Goal: Task Accomplishment & Management: Use online tool/utility

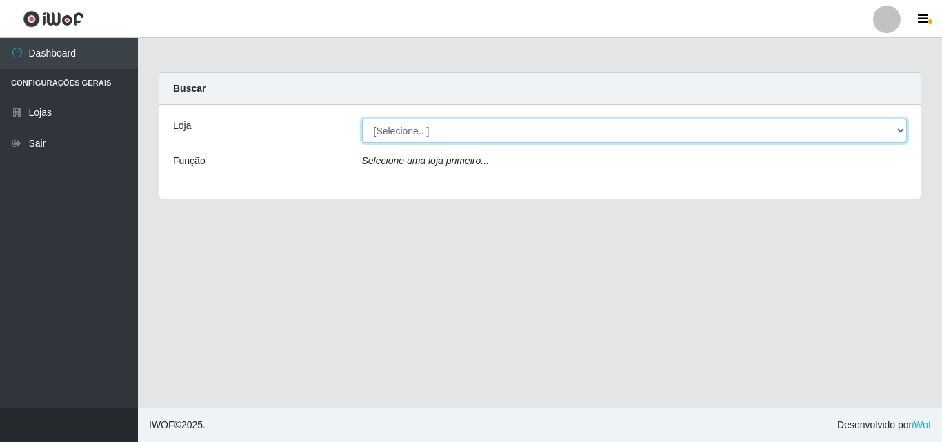
click at [394, 125] on select "[Selecione...] BomQueSó Agreste - Loja 3" at bounding box center [634, 131] width 545 height 24
select select "215"
click at [362, 119] on select "[Selecione...] BomQueSó Agreste - Loja 3" at bounding box center [634, 131] width 545 height 24
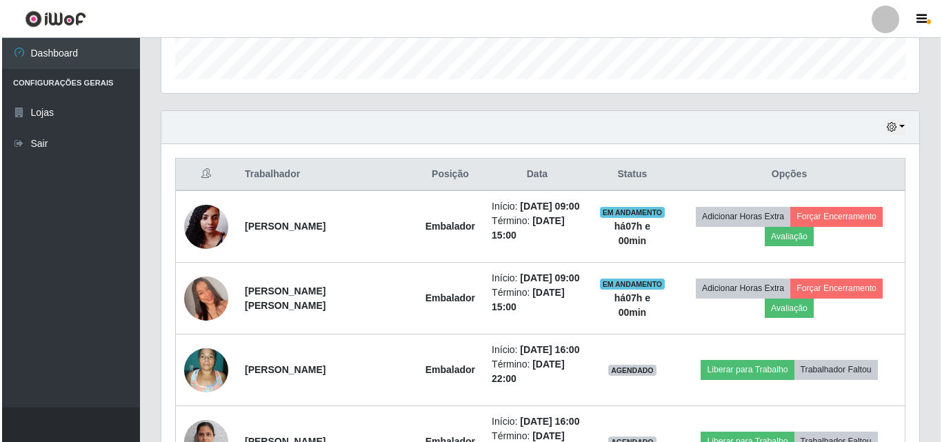
scroll to position [483, 0]
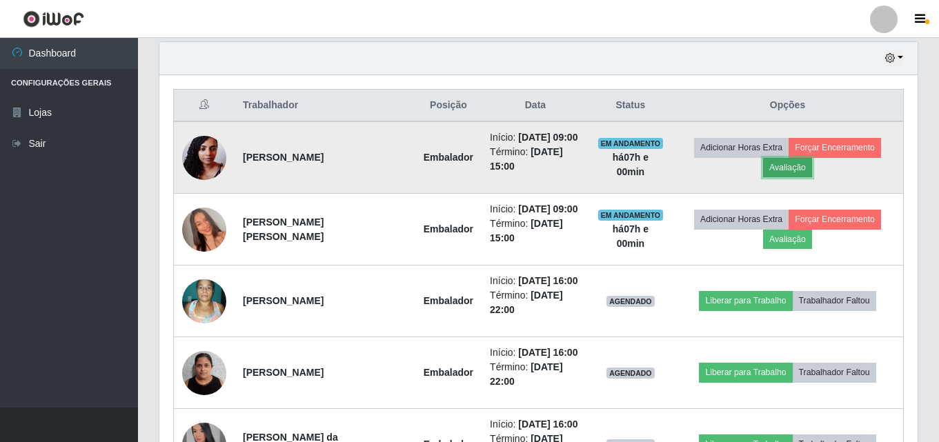
click at [785, 168] on button "Avaliação" at bounding box center [787, 167] width 49 height 19
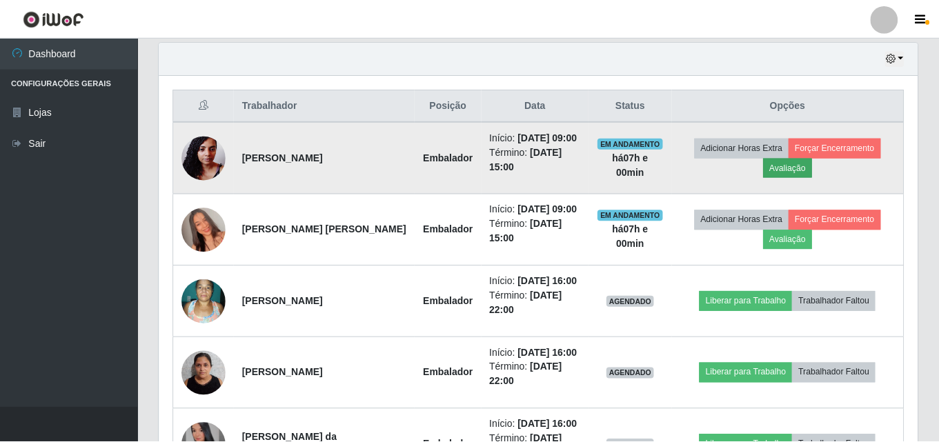
scroll to position [286, 751]
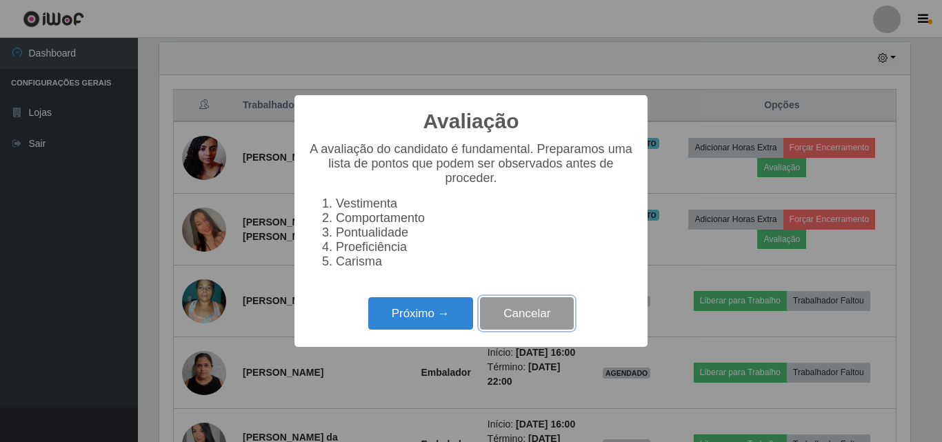
click at [536, 320] on button "Cancelar" at bounding box center [527, 313] width 94 height 32
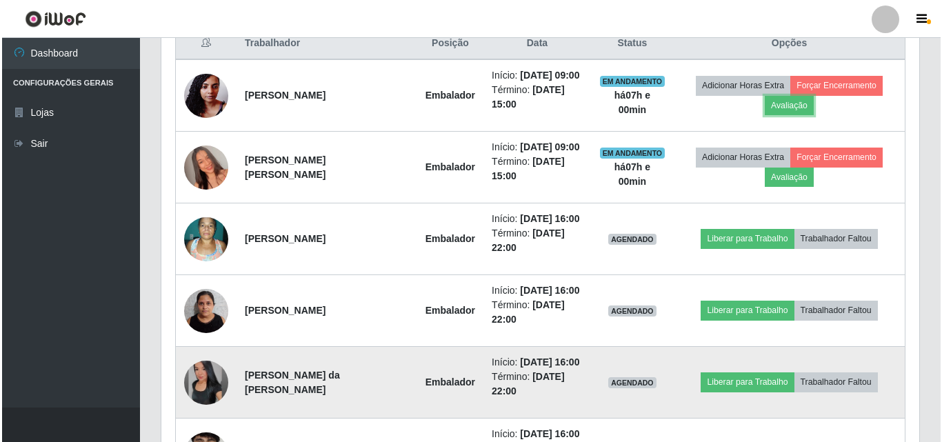
scroll to position [621, 0]
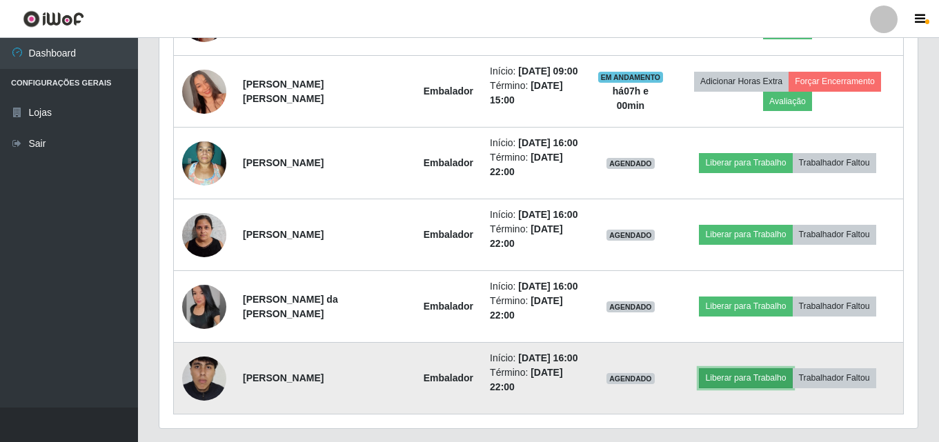
click at [743, 370] on button "Liberar para Trabalho" at bounding box center [745, 377] width 93 height 19
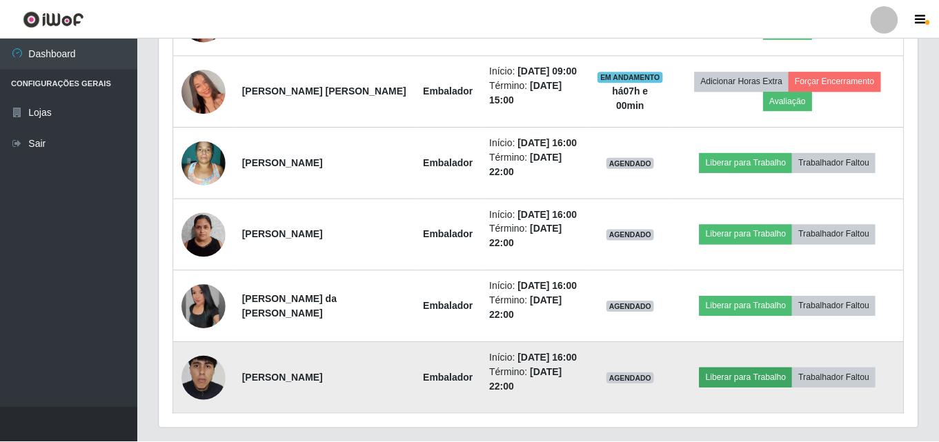
scroll to position [286, 751]
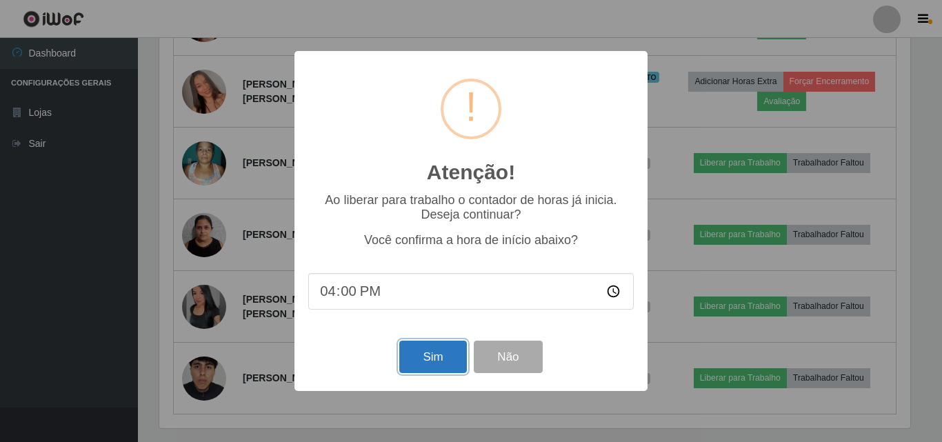
click at [434, 372] on button "Sim" at bounding box center [432, 357] width 67 height 32
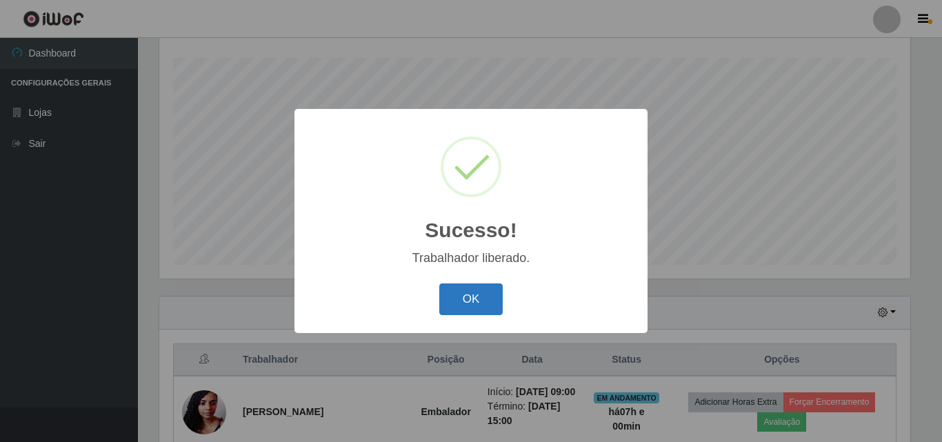
click at [485, 303] on button "OK" at bounding box center [471, 299] width 64 height 32
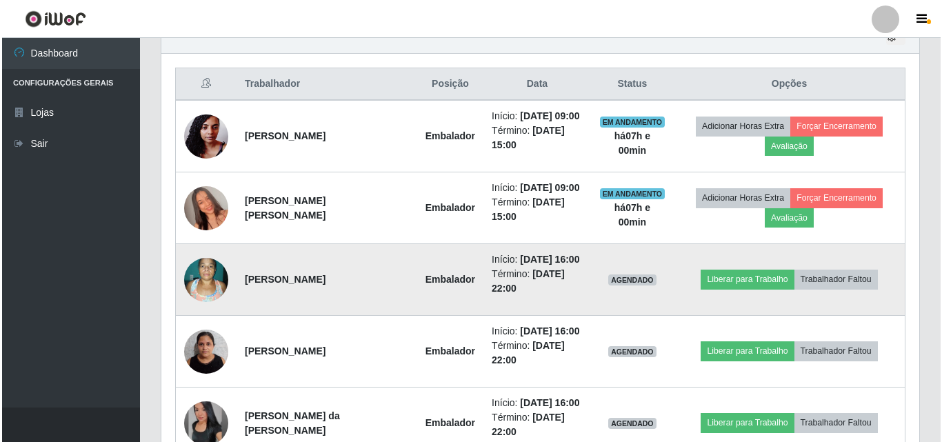
scroll to position [573, 0]
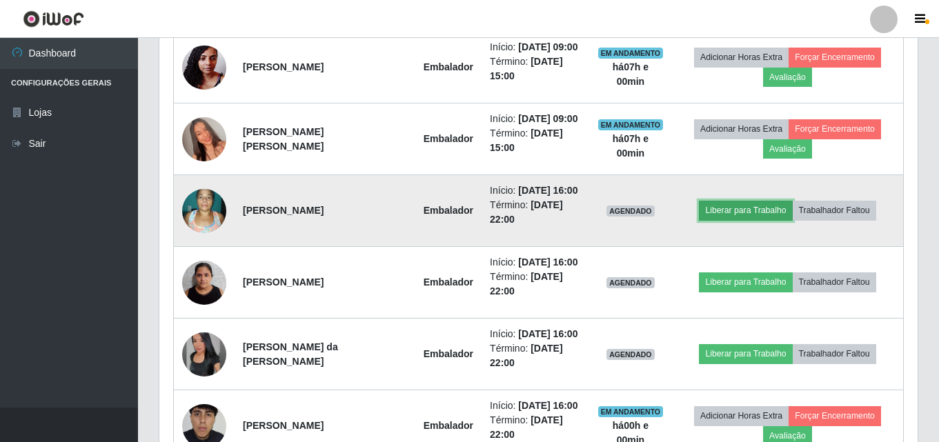
click at [722, 206] on button "Liberar para Trabalho" at bounding box center [745, 210] width 93 height 19
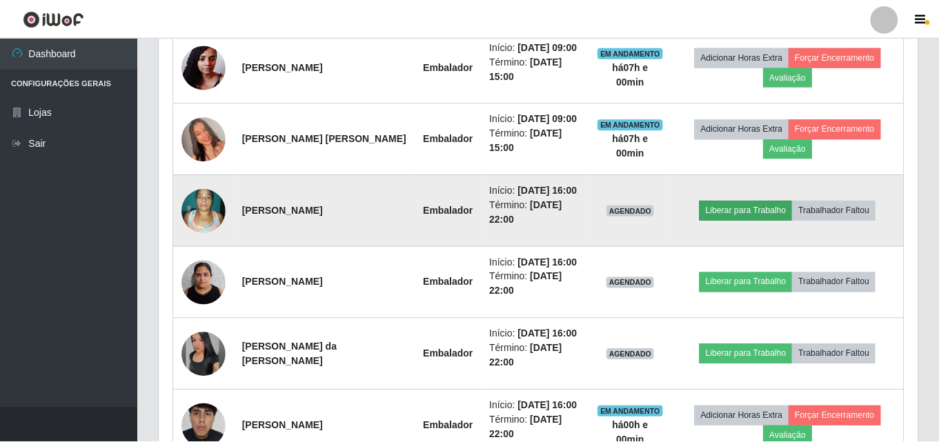
scroll to position [286, 751]
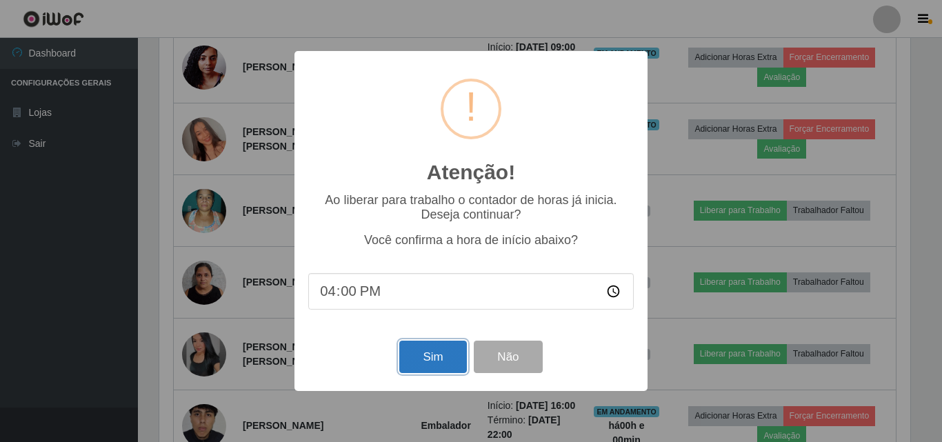
click at [434, 350] on button "Sim" at bounding box center [432, 357] width 67 height 32
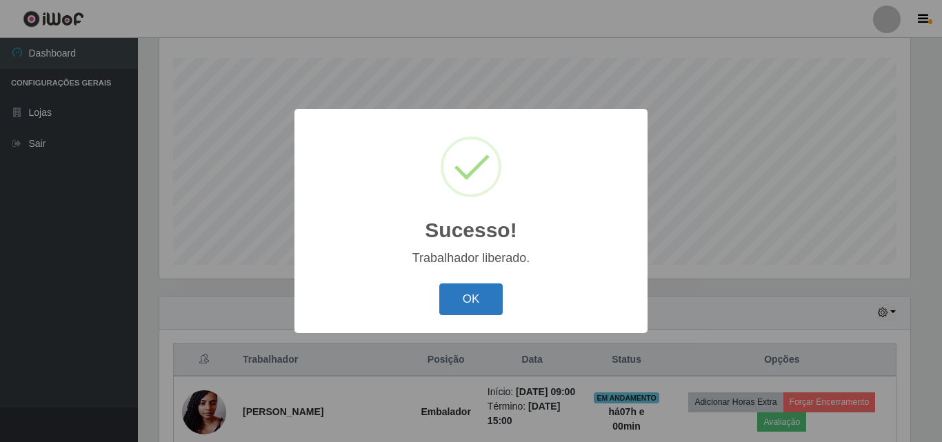
click at [461, 304] on button "OK" at bounding box center [471, 299] width 64 height 32
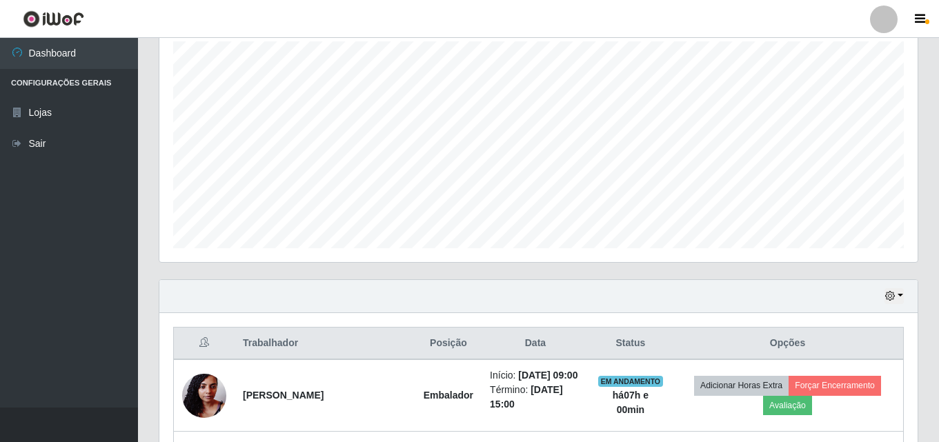
scroll to position [0, 0]
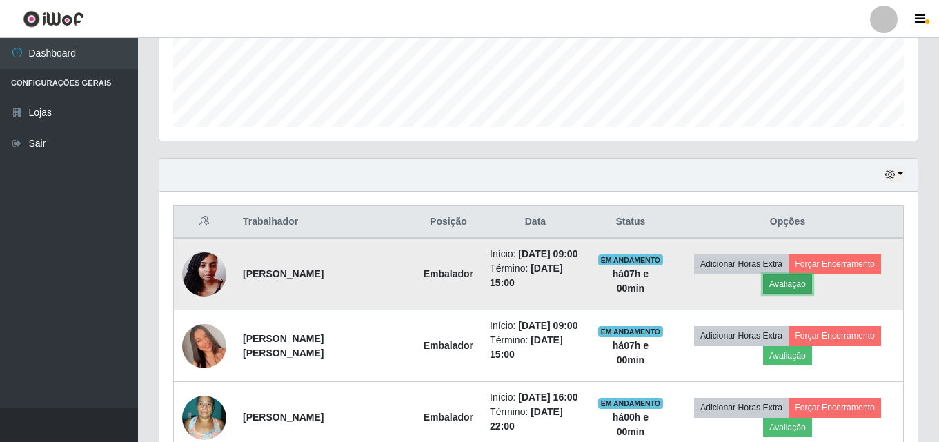
click at [812, 282] on button "Avaliação" at bounding box center [787, 283] width 49 height 19
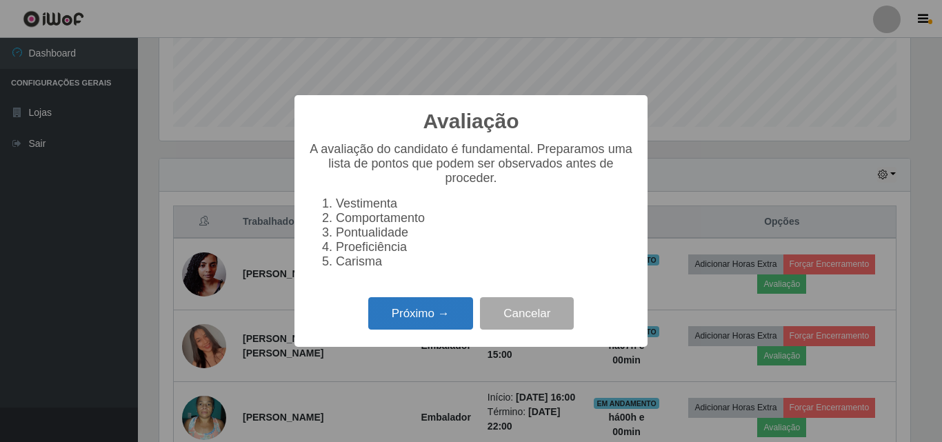
click at [428, 321] on button "Próximo →" at bounding box center [420, 313] width 105 height 32
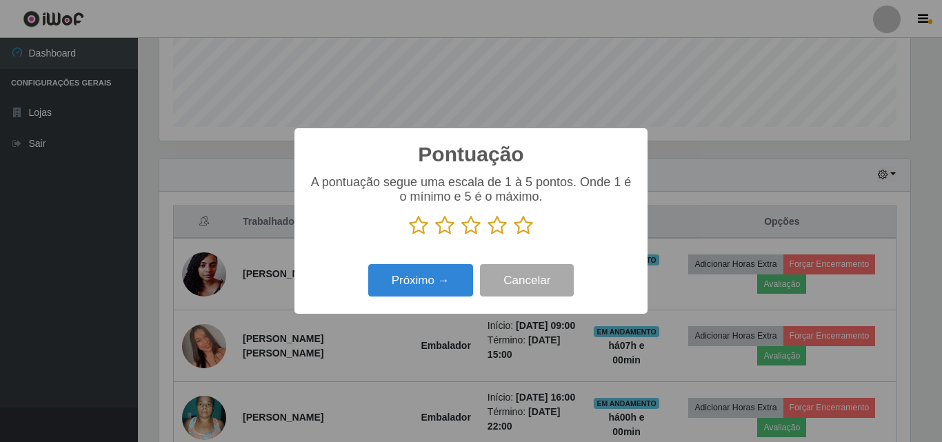
click at [514, 231] on icon at bounding box center [523, 225] width 19 height 21
click at [514, 236] on input "radio" at bounding box center [514, 236] width 0 height 0
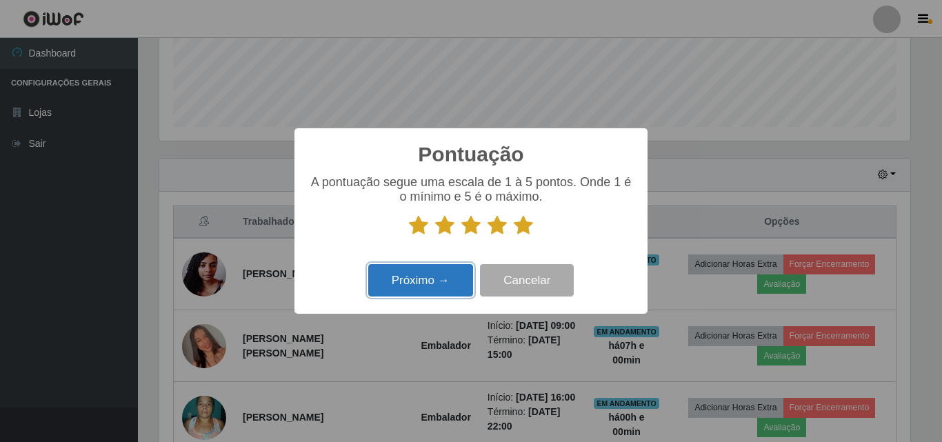
click at [469, 274] on button "Próximo →" at bounding box center [420, 280] width 105 height 32
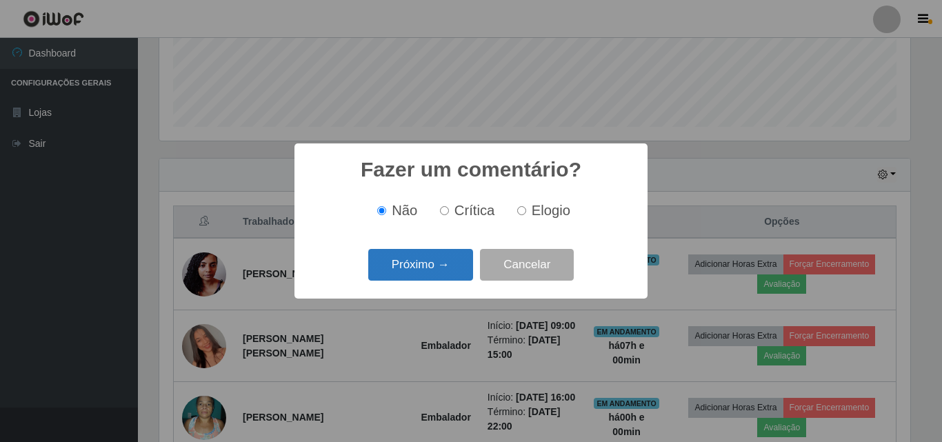
click at [457, 279] on button "Próximo →" at bounding box center [420, 265] width 105 height 32
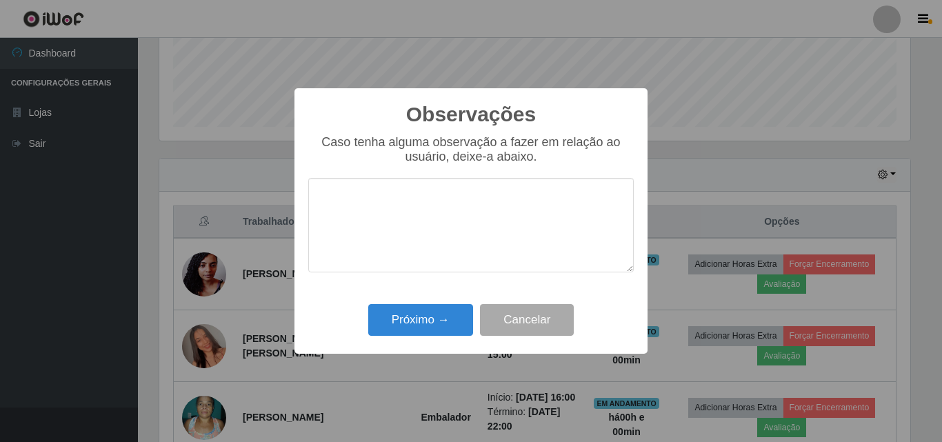
click at [457, 299] on div "Observações × Caso tenha alguma observação a fazer em relação ao usuário, deixe…" at bounding box center [470, 221] width 353 height 266
click at [457, 310] on button "Próximo →" at bounding box center [420, 320] width 105 height 32
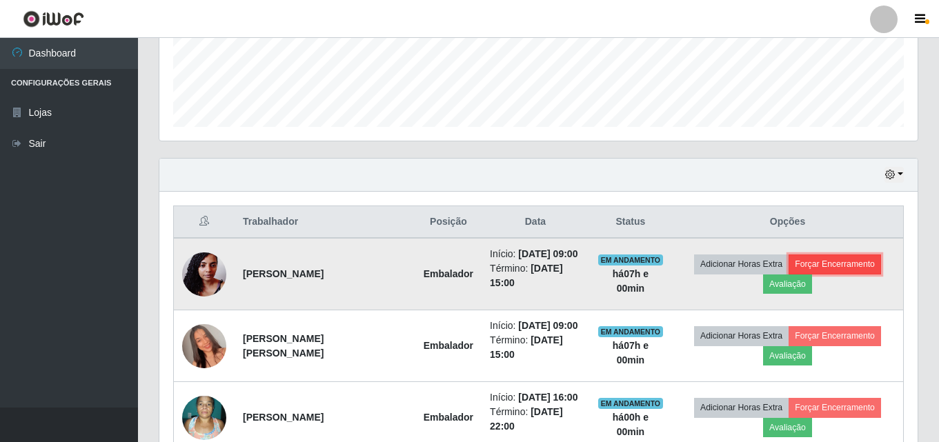
click at [825, 266] on button "Forçar Encerramento" at bounding box center [834, 263] width 92 height 19
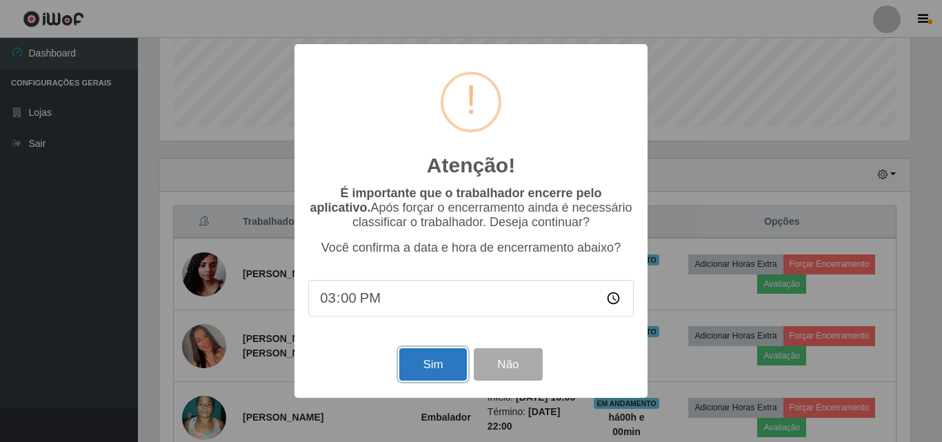
click at [430, 379] on button "Sim" at bounding box center [432, 364] width 67 height 32
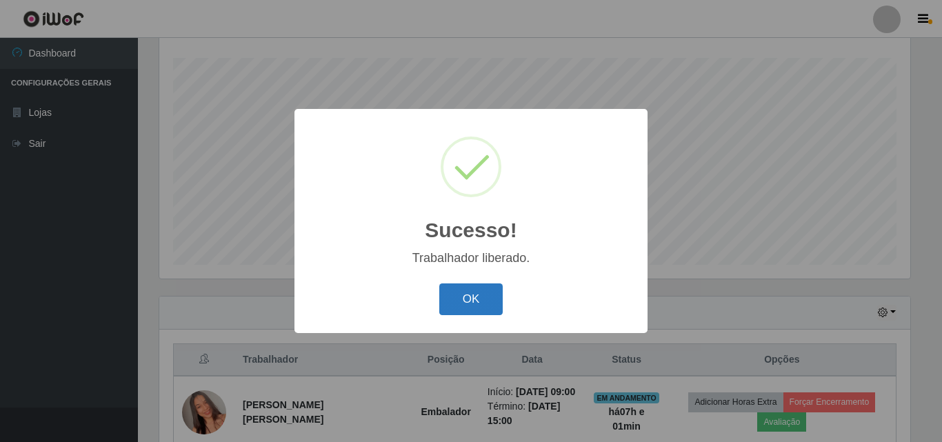
click at [492, 300] on button "OK" at bounding box center [471, 299] width 64 height 32
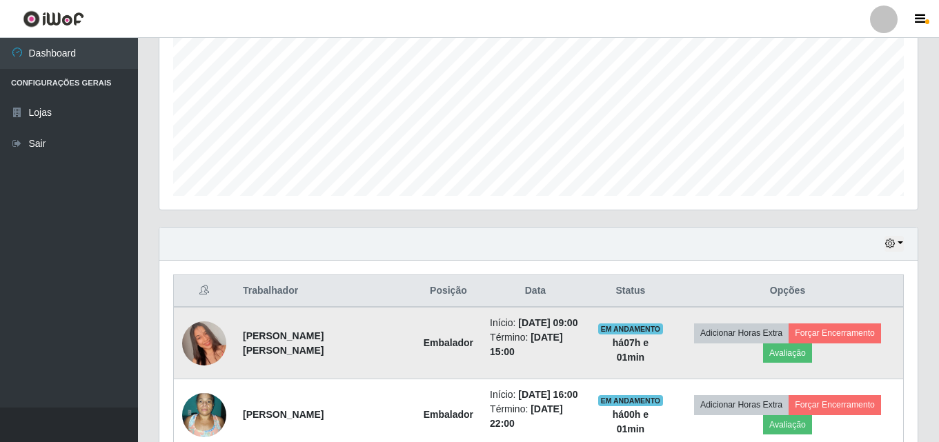
click at [197, 329] on img at bounding box center [204, 343] width 44 height 79
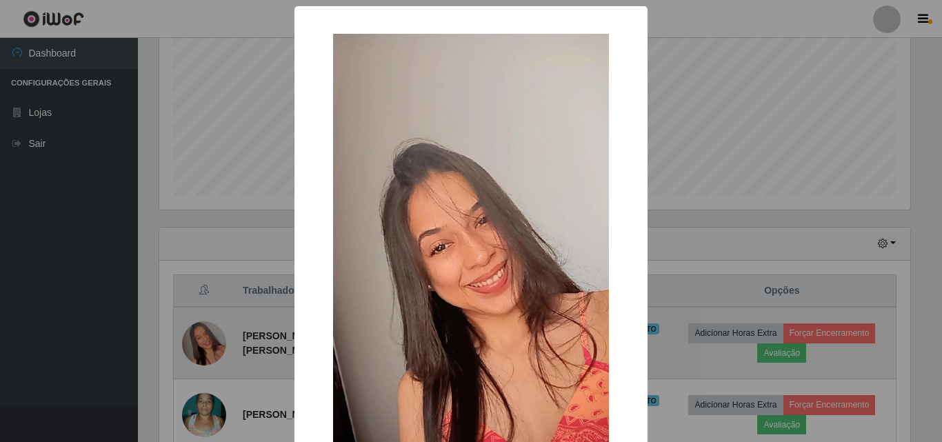
click at [197, 329] on div "× OK Cancel" at bounding box center [471, 221] width 942 height 442
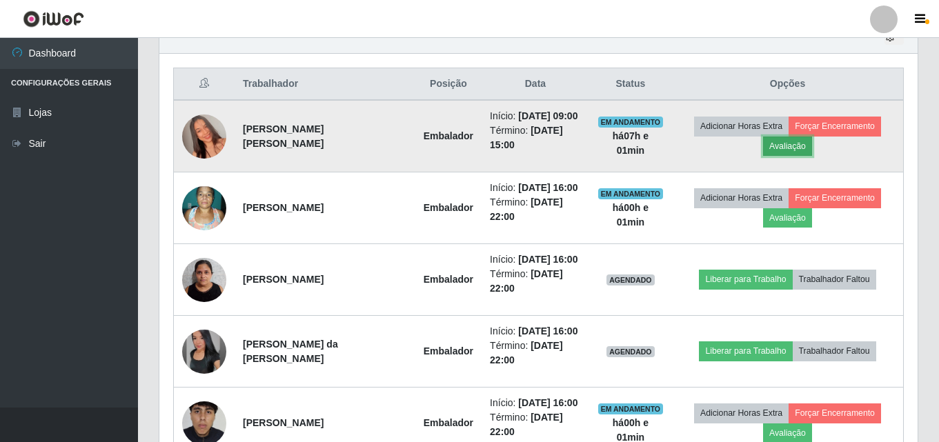
click at [810, 146] on button "Avaliação" at bounding box center [787, 146] width 49 height 19
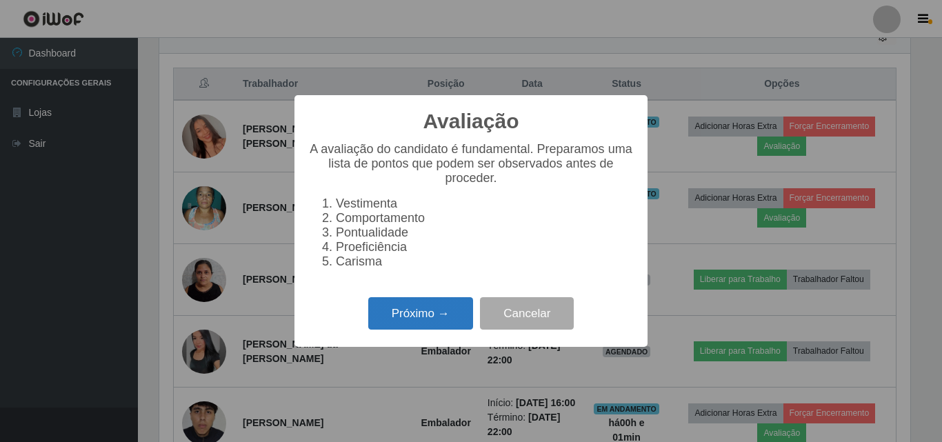
click at [450, 320] on button "Próximo →" at bounding box center [420, 313] width 105 height 32
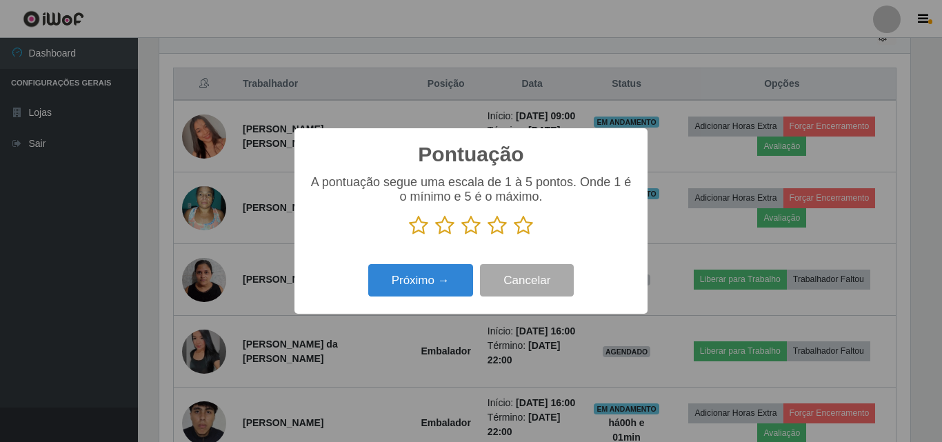
drag, startPoint x: 523, startPoint y: 215, endPoint x: 523, endPoint y: 224, distance: 9.0
click at [523, 219] on div "A pontuação segue uma escala de 1 à 5 pontos. Onde 1 é o mínimo e 5 é o máximo." at bounding box center [471, 205] width 326 height 61
click at [523, 228] on icon at bounding box center [523, 225] width 19 height 21
click at [514, 236] on input "radio" at bounding box center [514, 236] width 0 height 0
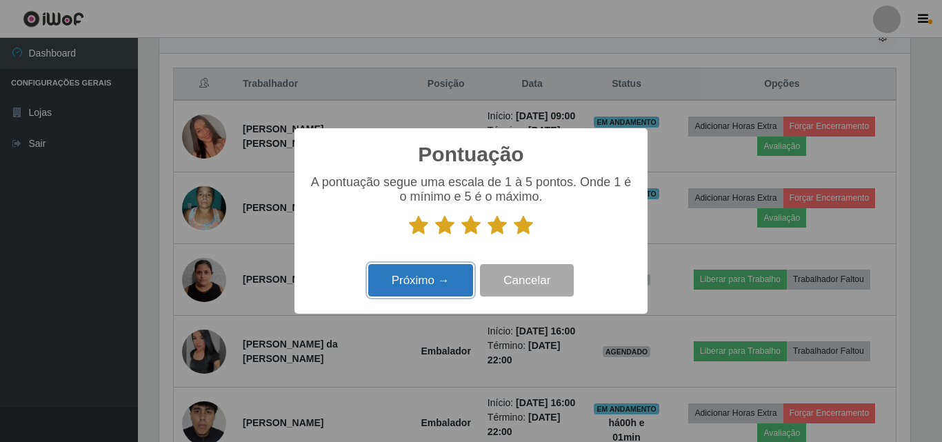
click at [417, 281] on button "Próximo →" at bounding box center [420, 280] width 105 height 32
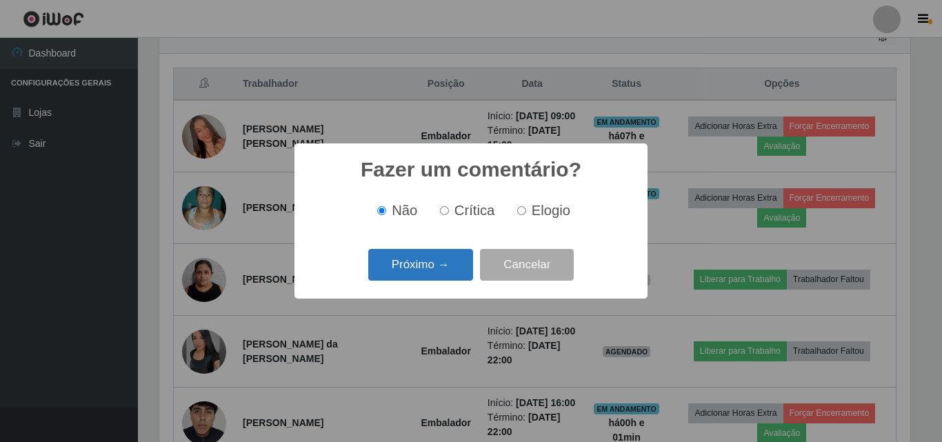
click at [434, 267] on button "Próximo →" at bounding box center [420, 265] width 105 height 32
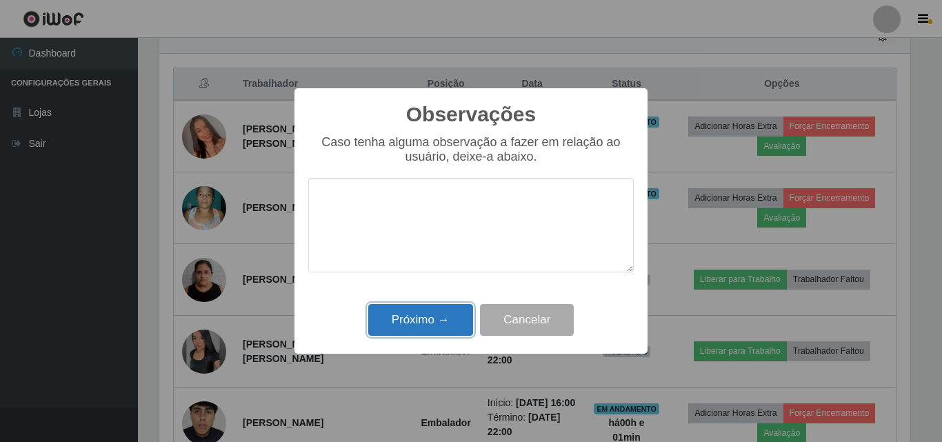
click at [439, 316] on button "Próximo →" at bounding box center [420, 320] width 105 height 32
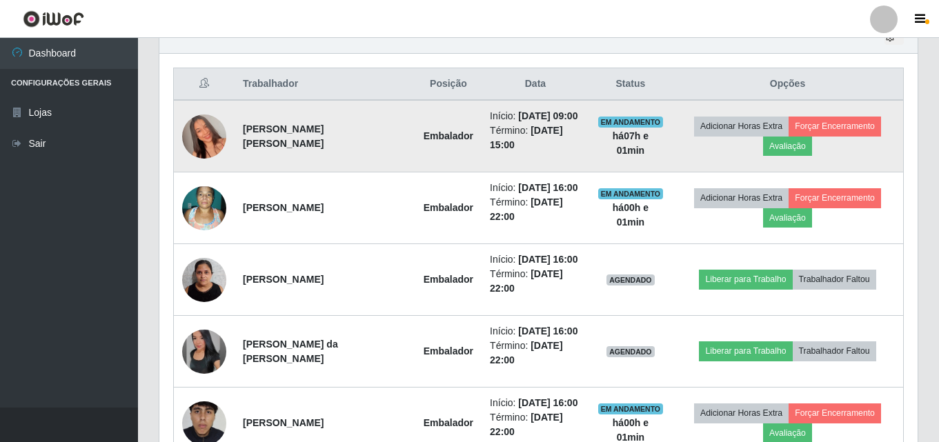
click at [194, 124] on img at bounding box center [204, 136] width 44 height 79
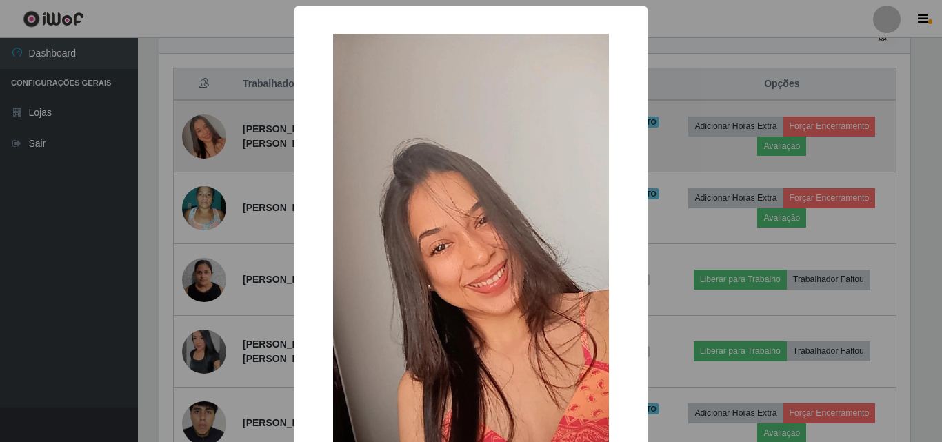
click at [194, 124] on div "× OK Cancel" at bounding box center [471, 221] width 942 height 442
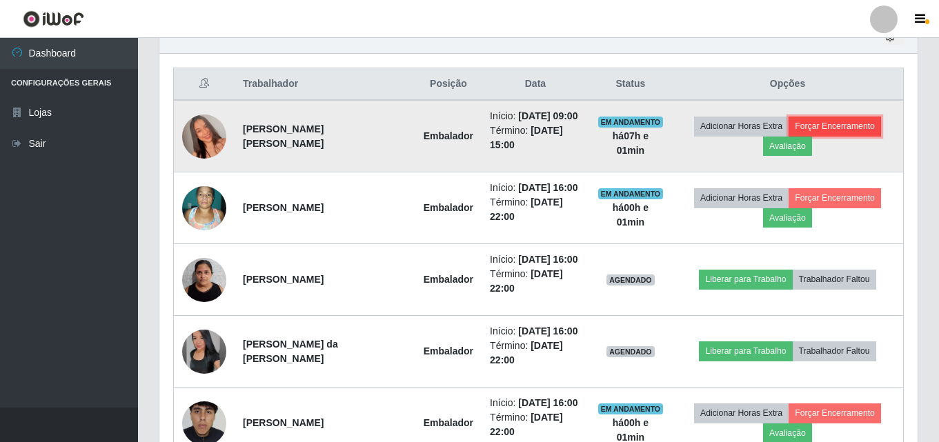
click at [821, 132] on button "Forçar Encerramento" at bounding box center [834, 126] width 92 height 19
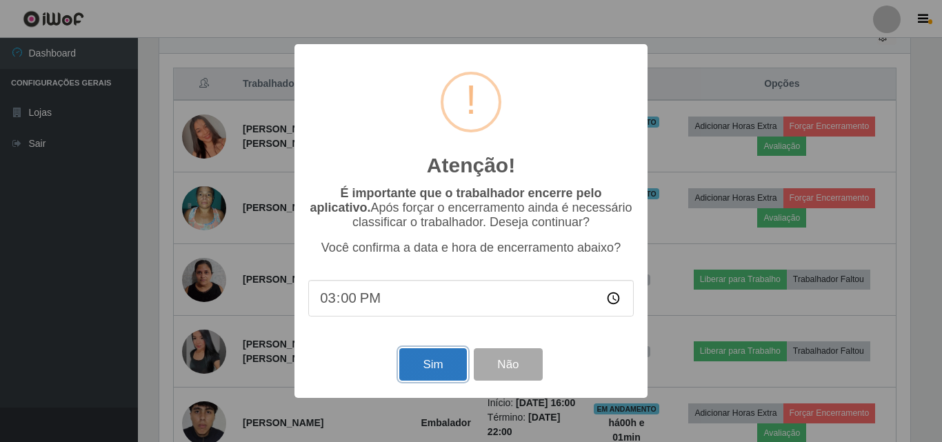
click at [443, 367] on button "Sim" at bounding box center [432, 364] width 67 height 32
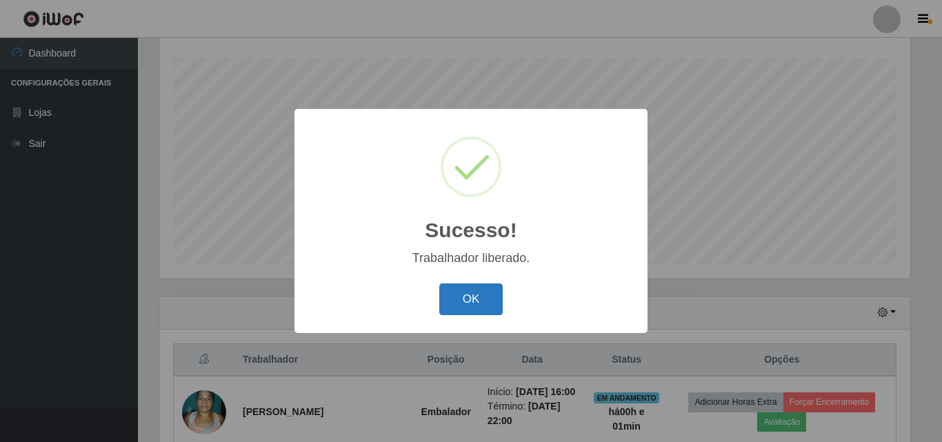
click at [471, 293] on button "OK" at bounding box center [471, 299] width 64 height 32
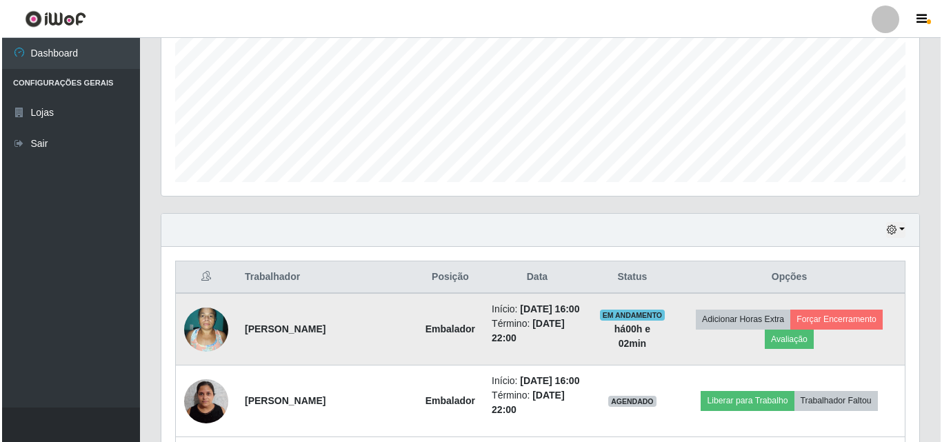
scroll to position [435, 0]
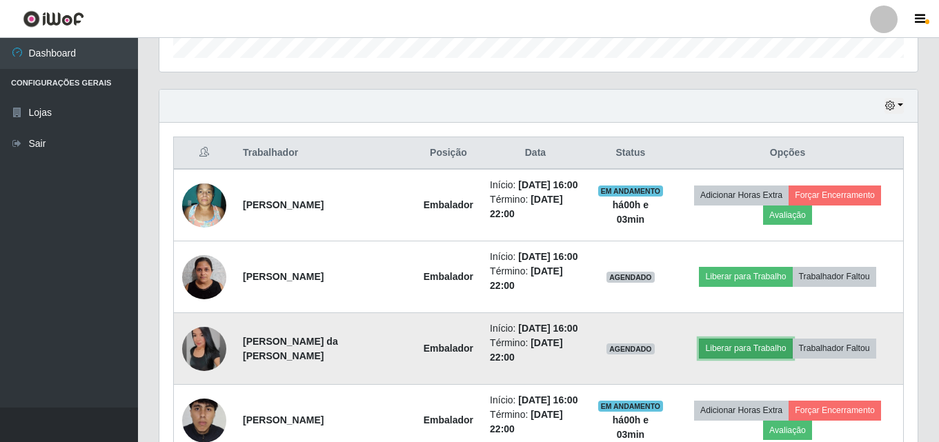
click at [751, 350] on button "Liberar para Trabalho" at bounding box center [745, 348] width 93 height 19
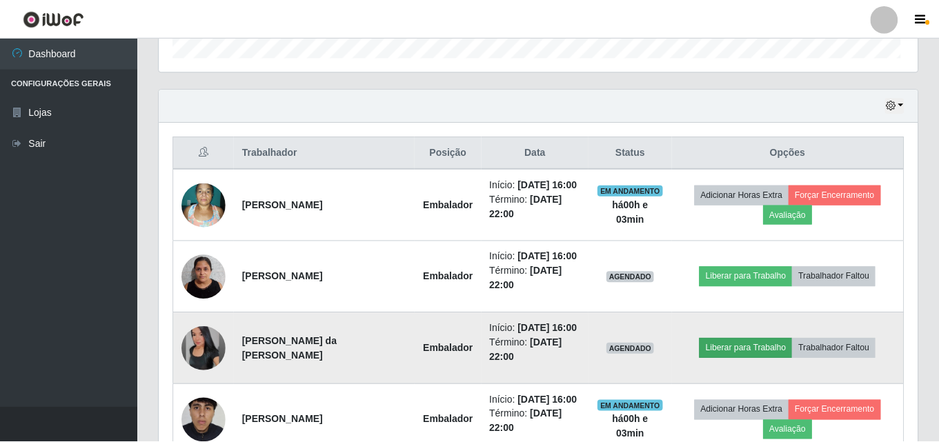
scroll to position [286, 751]
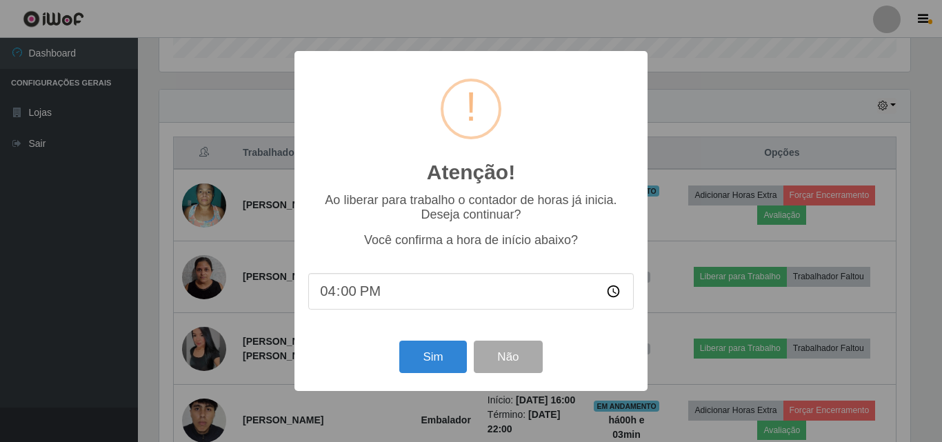
click at [360, 293] on input "16:00" at bounding box center [471, 291] width 326 height 37
type input "16:03"
click at [431, 359] on button "Sim" at bounding box center [432, 357] width 67 height 32
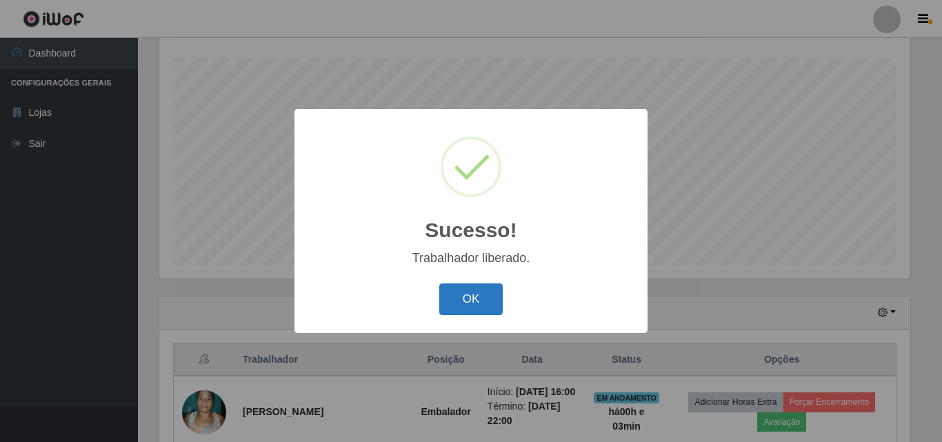
click at [465, 305] on button "OK" at bounding box center [471, 299] width 64 height 32
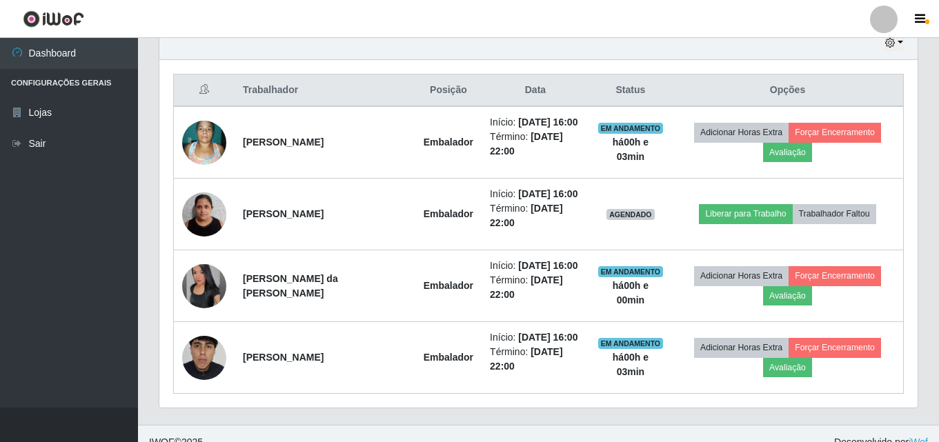
scroll to position [504, 0]
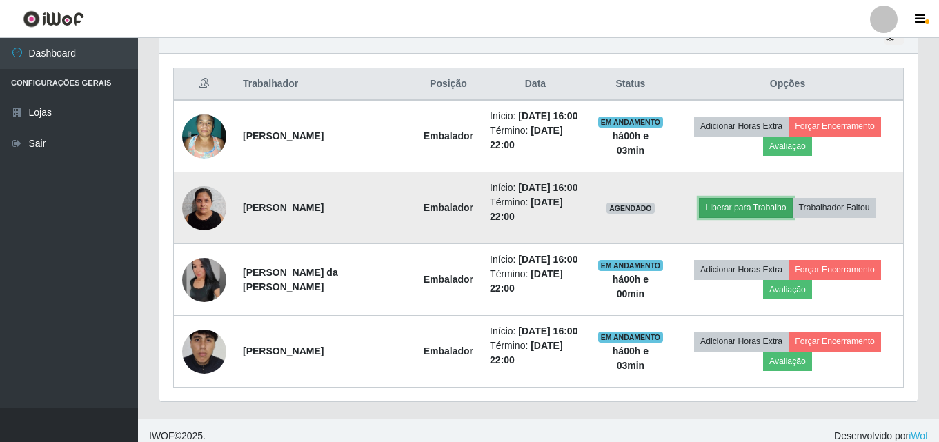
click at [763, 206] on button "Liberar para Trabalho" at bounding box center [745, 207] width 93 height 19
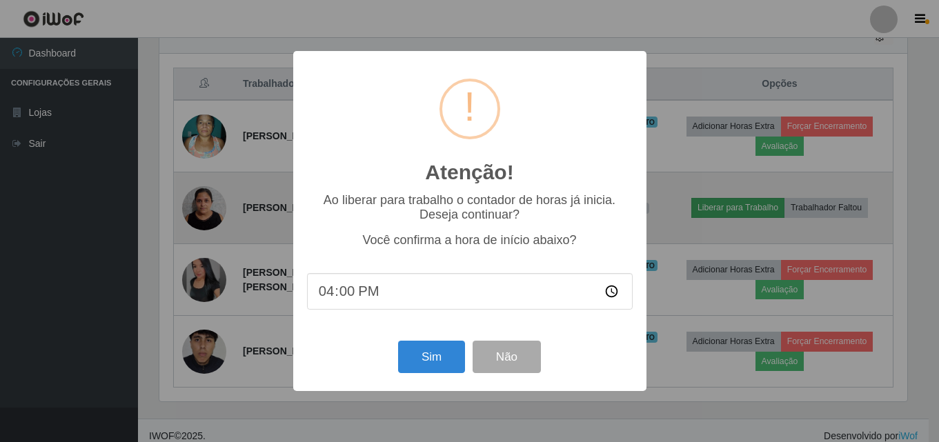
scroll to position [286, 751]
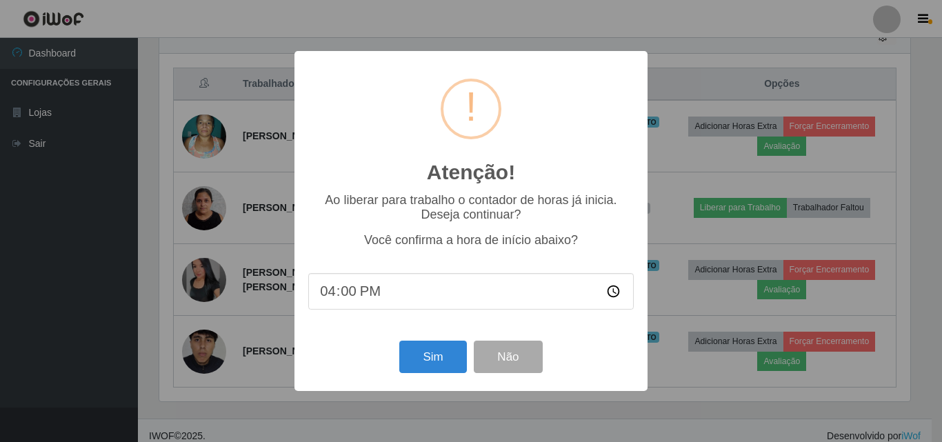
type input "16:04"
click at [434, 369] on button "Sim" at bounding box center [432, 357] width 67 height 32
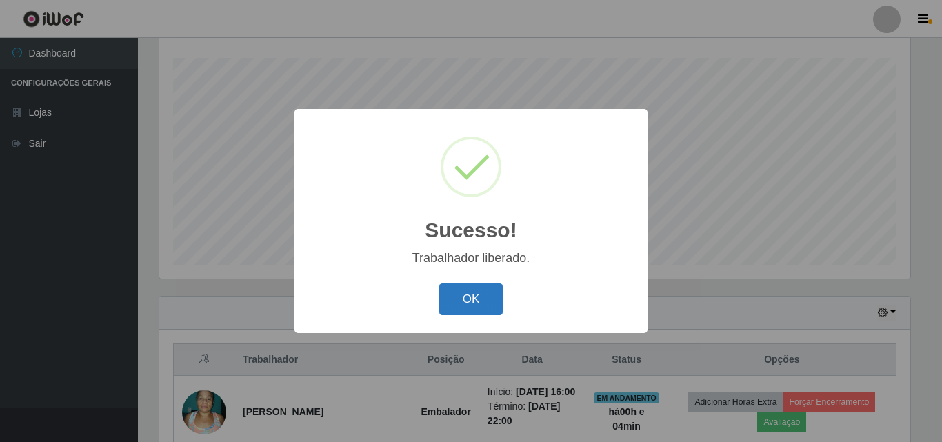
click at [478, 308] on button "OK" at bounding box center [471, 299] width 64 height 32
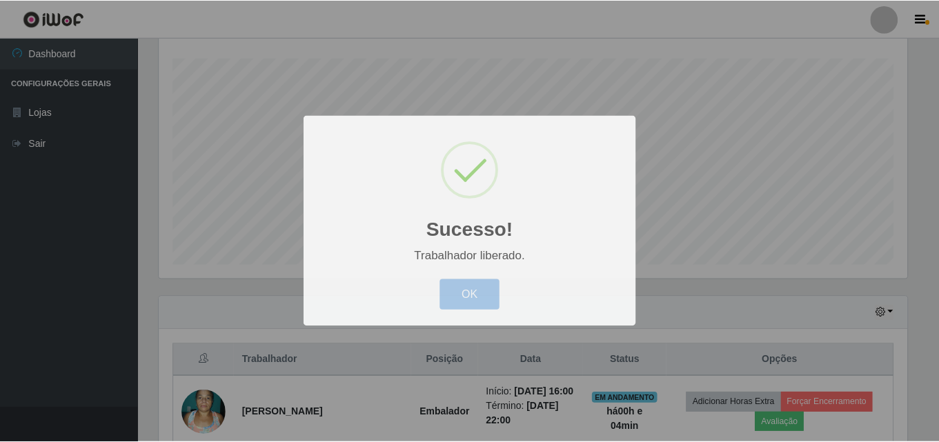
scroll to position [286, 758]
